Goal: Share content: Share content

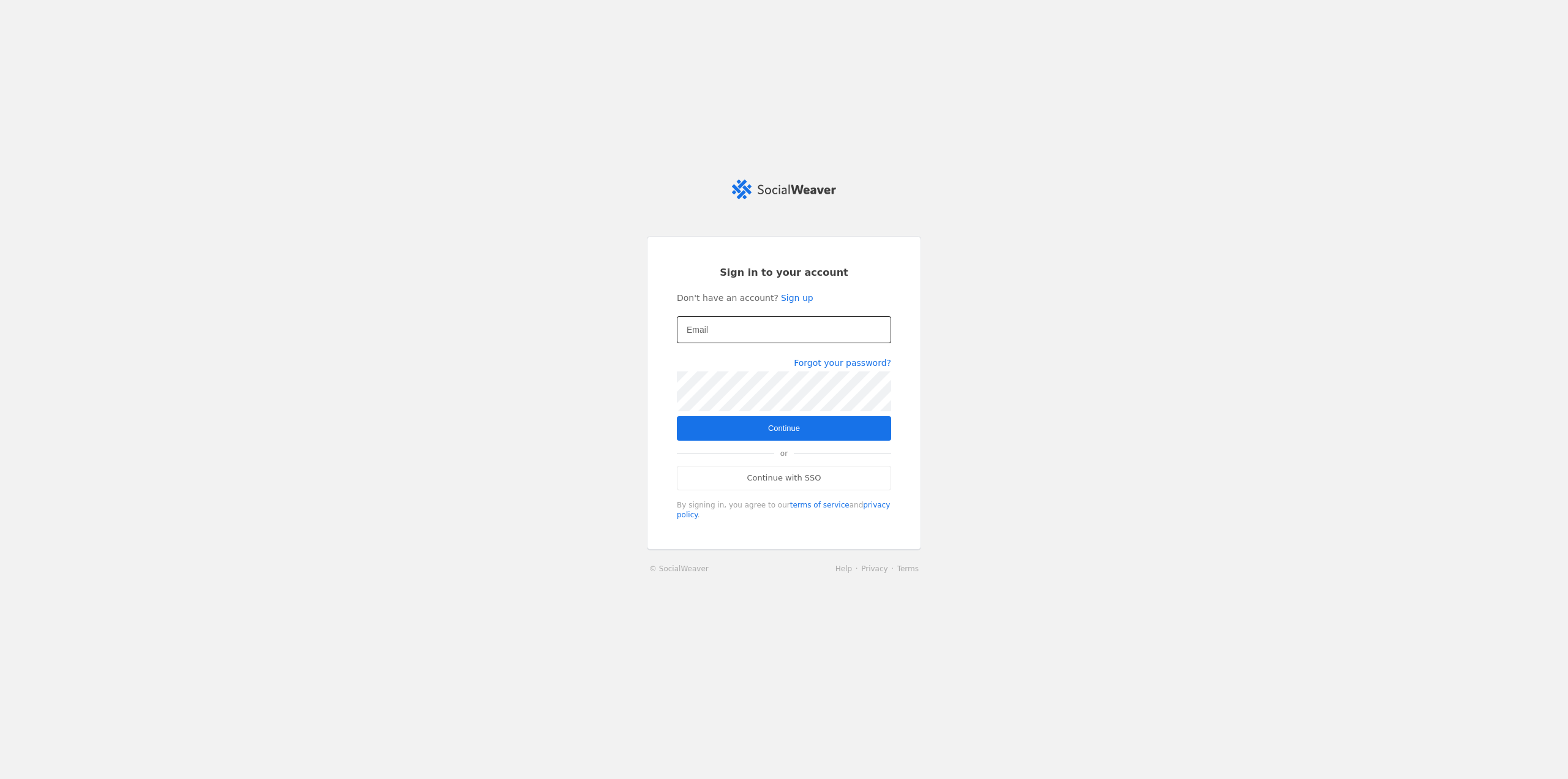
click at [781, 337] on input "Email" at bounding box center [784, 329] width 195 height 15
type input "[EMAIL_ADDRESS][PERSON_NAME][DOMAIN_NAME]"
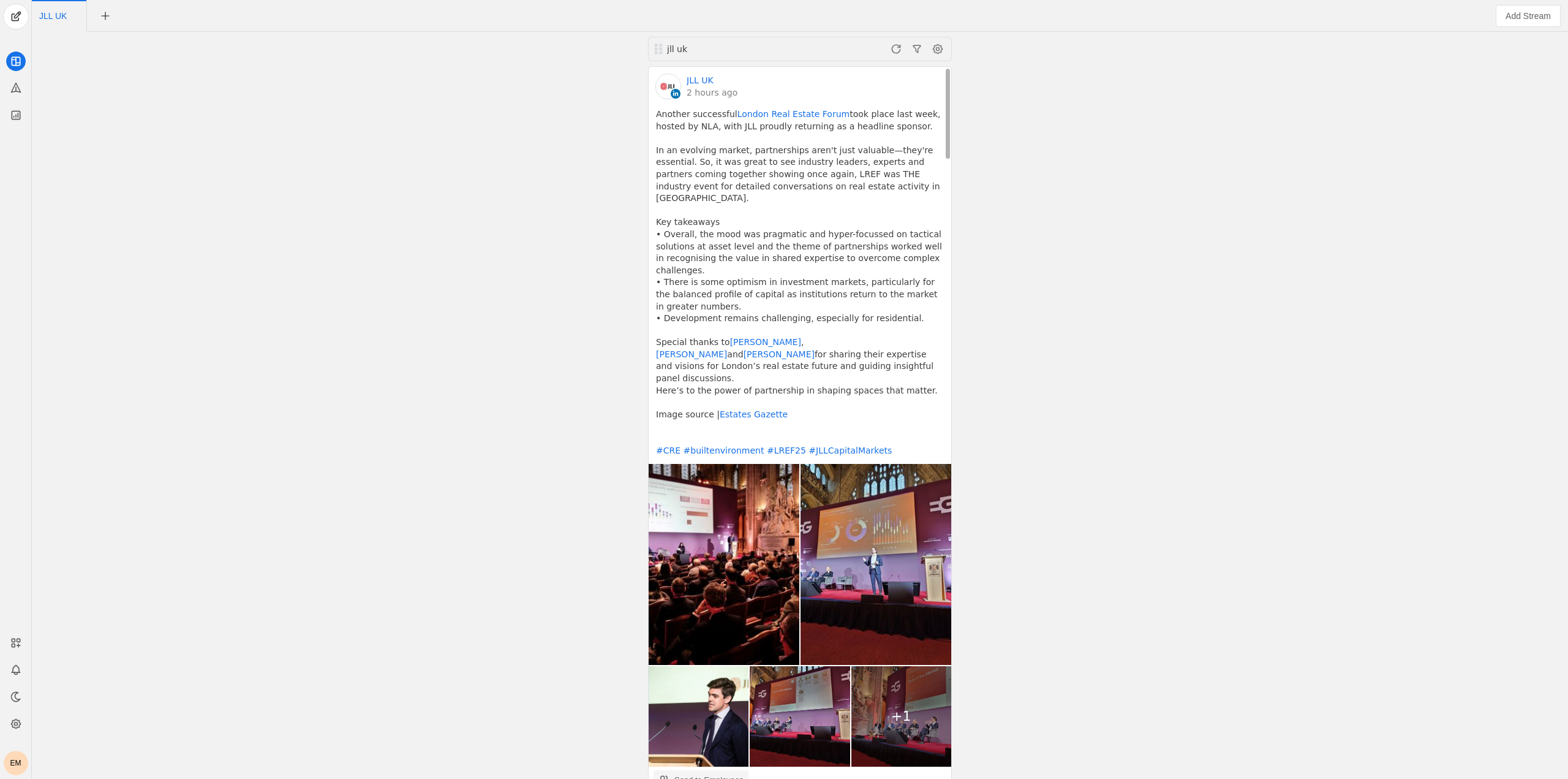
click at [677, 774] on div "Send to Employees" at bounding box center [709, 780] width 69 height 13
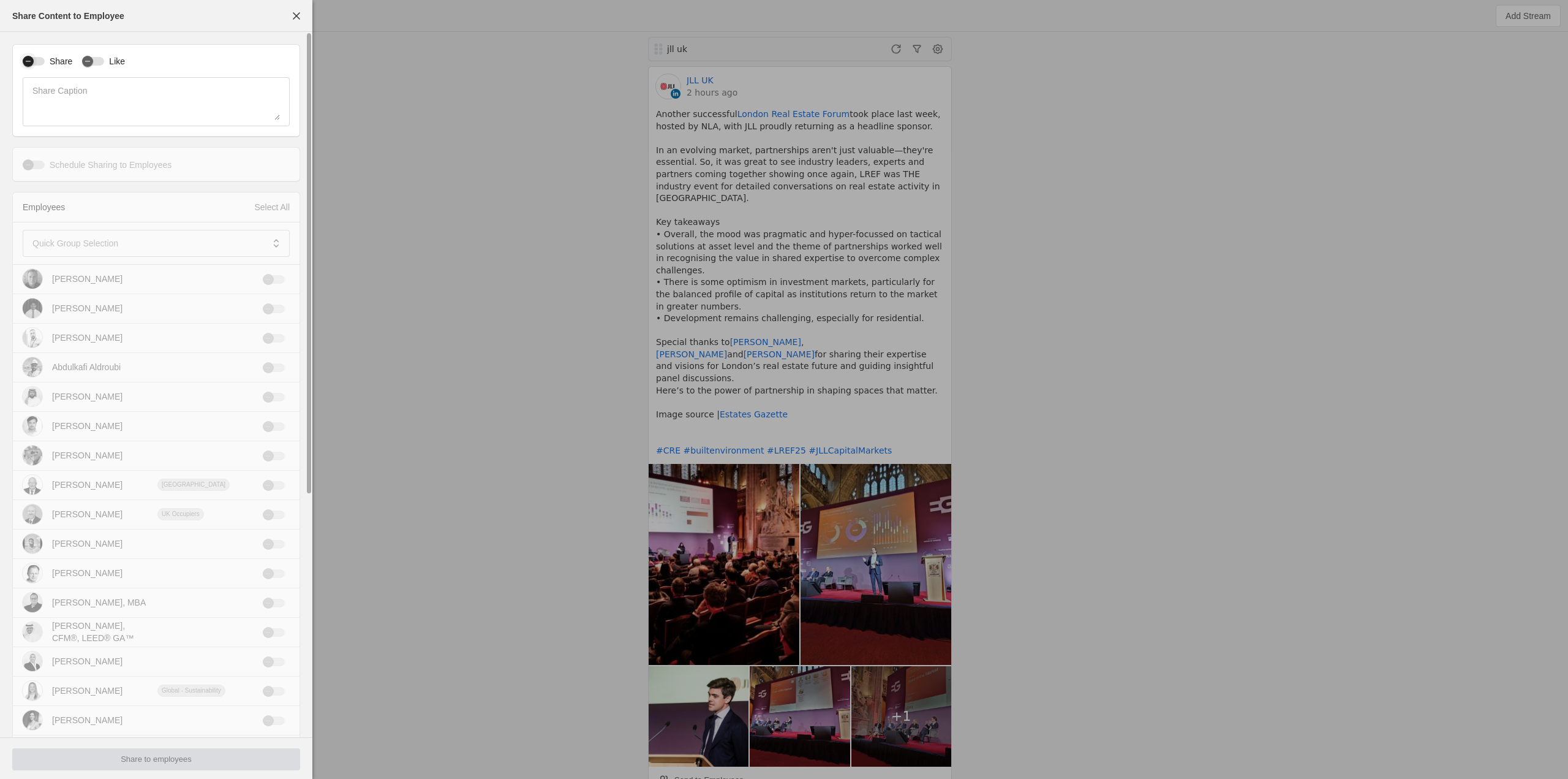
click at [25, 60] on icon "button" at bounding box center [28, 62] width 7 height 7
click at [85, 62] on icon "button" at bounding box center [88, 62] width 7 height 7
drag, startPoint x: 111, startPoint y: 231, endPoint x: 112, endPoint y: 240, distance: 9.1
click at [111, 233] on div at bounding box center [148, 243] width 230 height 27
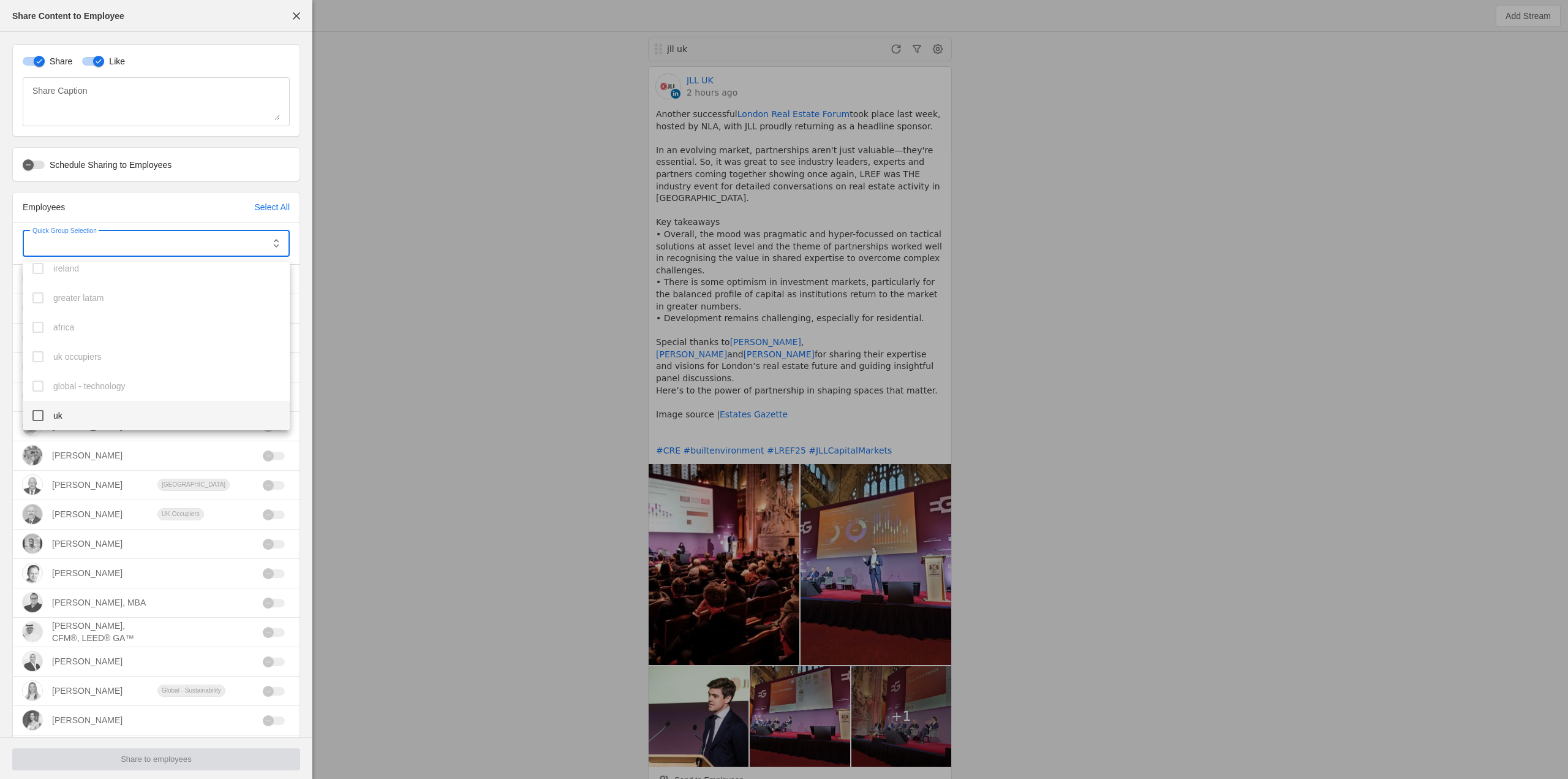
drag, startPoint x: 41, startPoint y: 421, endPoint x: 41, endPoint y: 400, distance: 21.0
click at [39, 421] on mat-pseudo-checkbox at bounding box center [38, 415] width 11 height 11
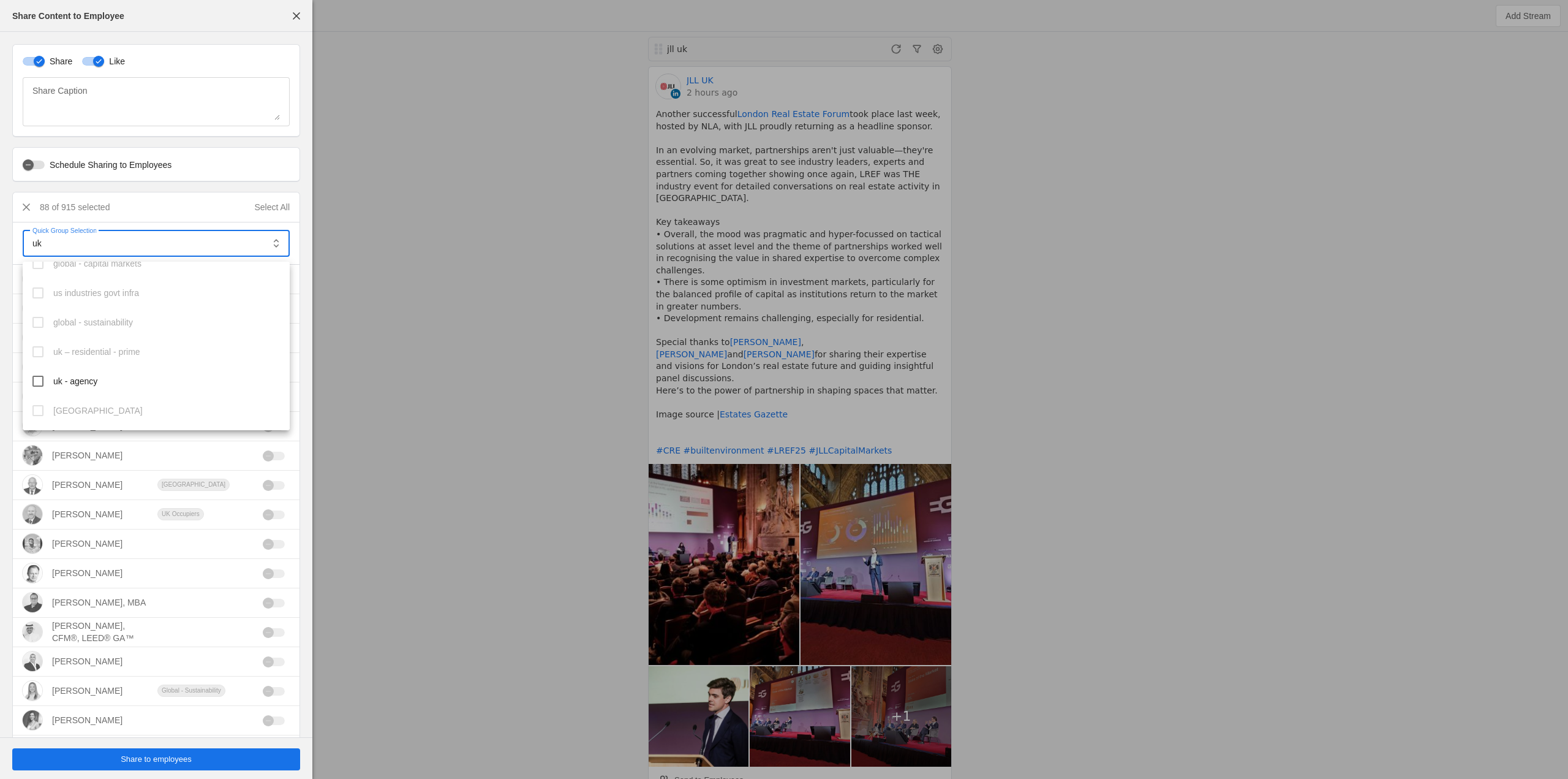
scroll to position [521, 0]
click at [37, 384] on mat-pseudo-checkbox at bounding box center [38, 379] width 11 height 11
click at [37, 313] on mat-pseudo-checkbox at bounding box center [38, 310] width 11 height 11
click at [47, 332] on mat-option "uk sustainability" at bounding box center [156, 327] width 267 height 29
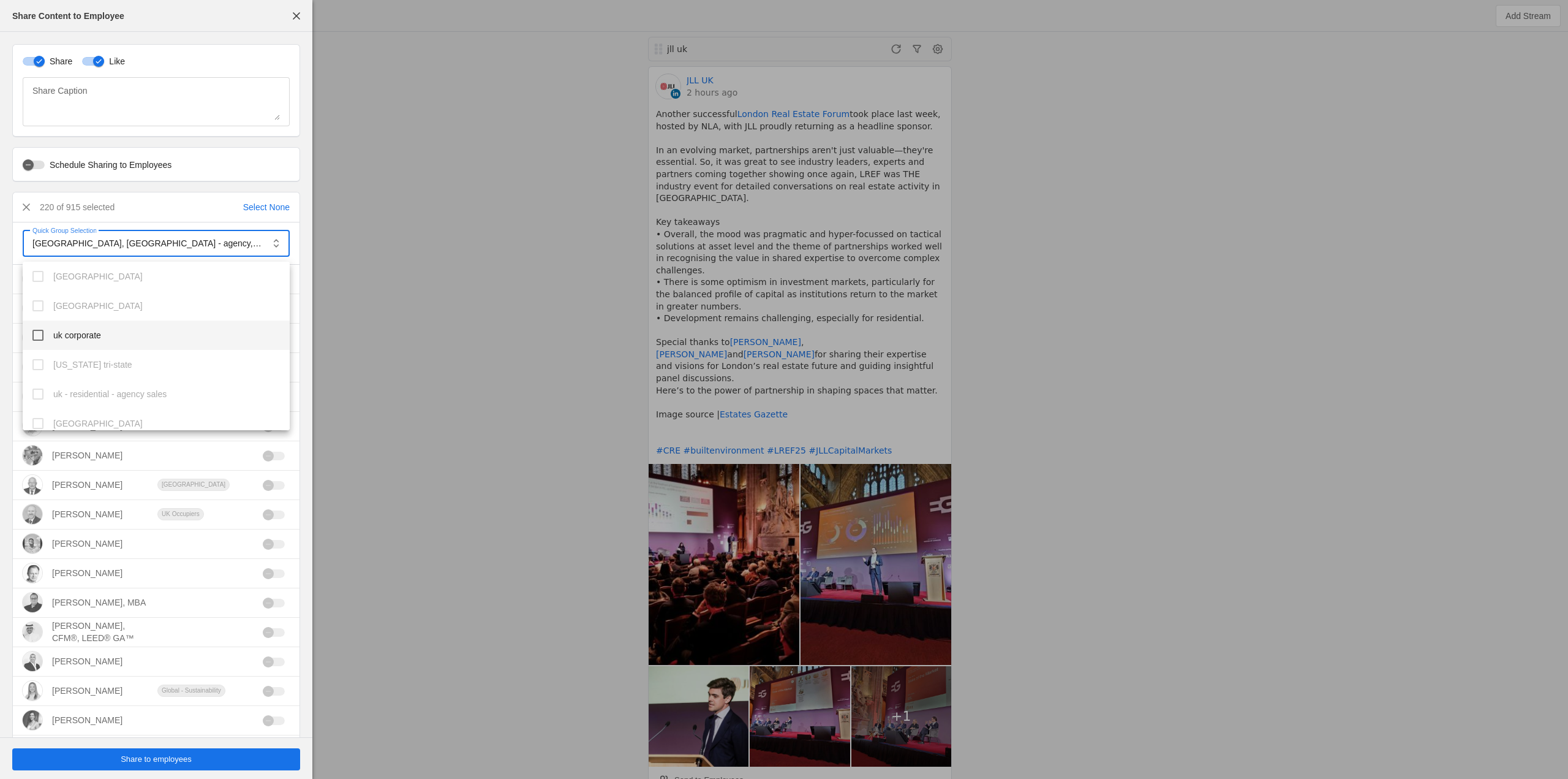
scroll to position [1488, 0]
click at [43, 315] on mat-option "uk corporate" at bounding box center [156, 322] width 267 height 29
drag, startPoint x: 499, startPoint y: 332, endPoint x: 489, endPoint y: 349, distance: 19.7
click at [499, 332] on div at bounding box center [784, 389] width 1568 height 779
click at [198, 759] on span "undefined" at bounding box center [157, 759] width 288 height 22
